Goal: Browse casually

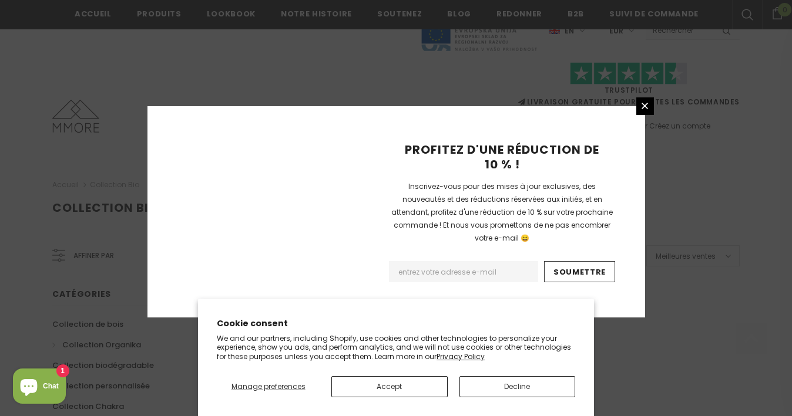
scroll to position [816, 0]
